Goal: Information Seeking & Learning: Learn about a topic

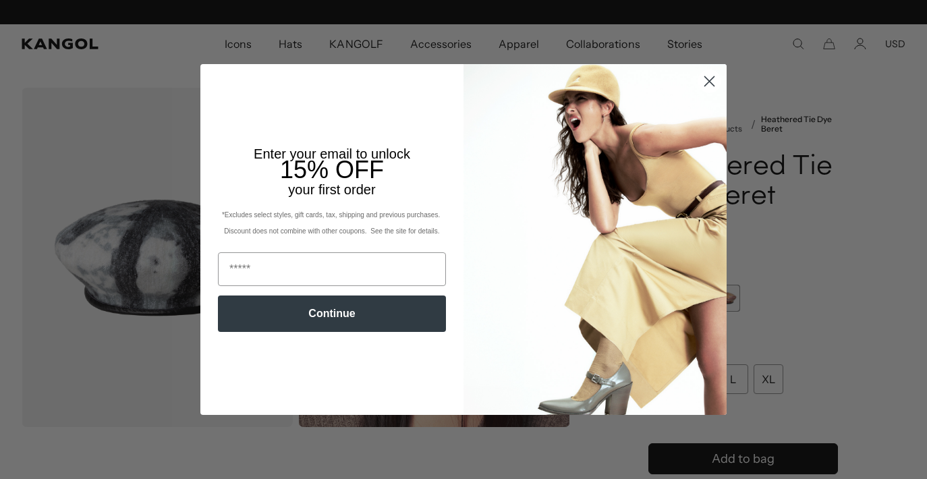
scroll to position [0, 278]
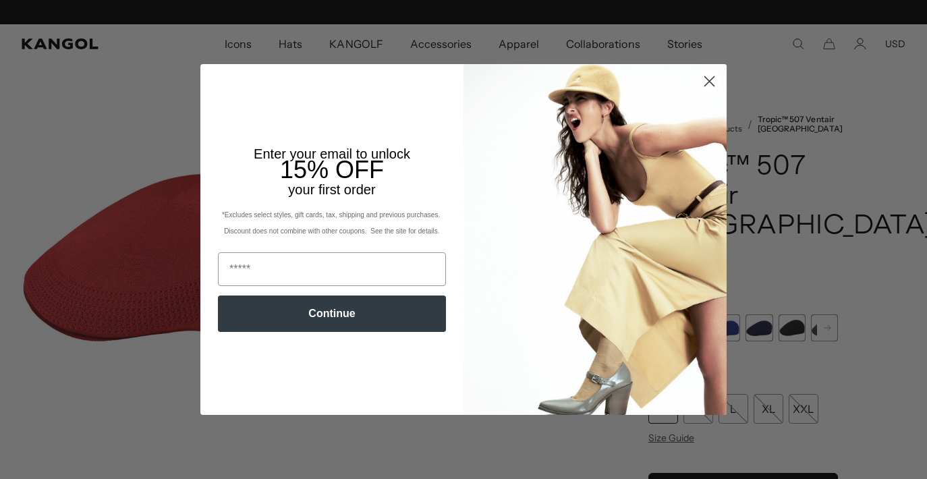
scroll to position [0, 278]
